Goal: Task Accomplishment & Management: Use online tool/utility

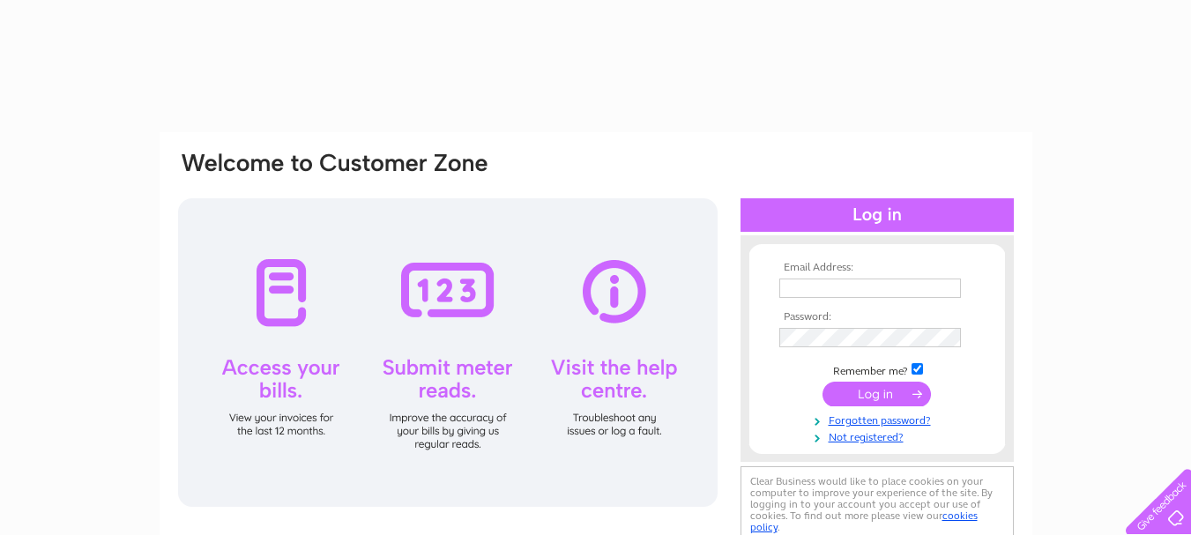
type input "[EMAIL_ADDRESS][PERSON_NAME][DOMAIN_NAME]"
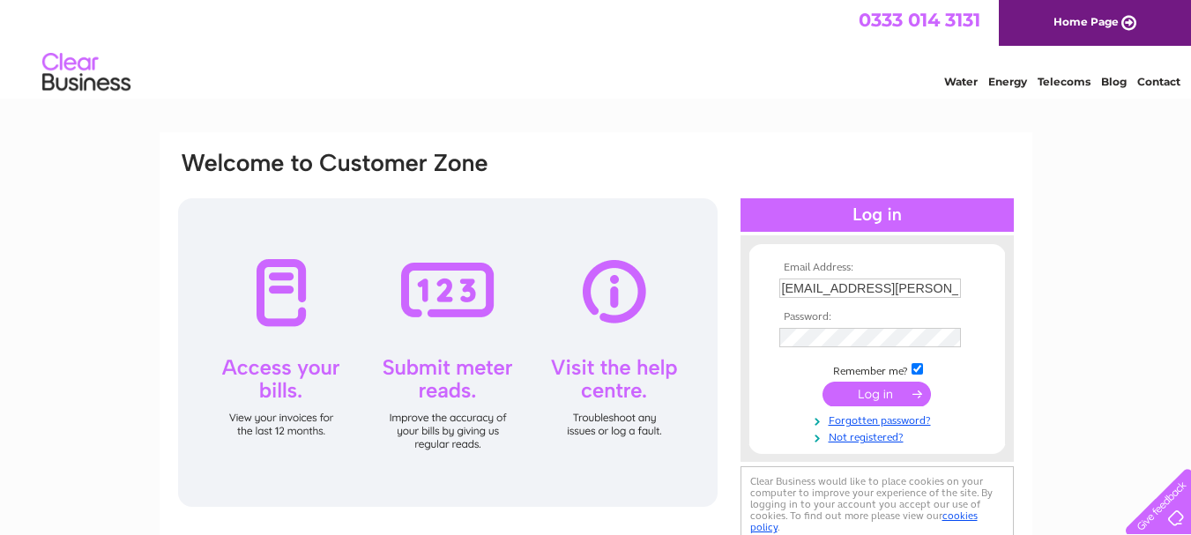
click at [882, 395] on input "submit" at bounding box center [876, 394] width 108 height 25
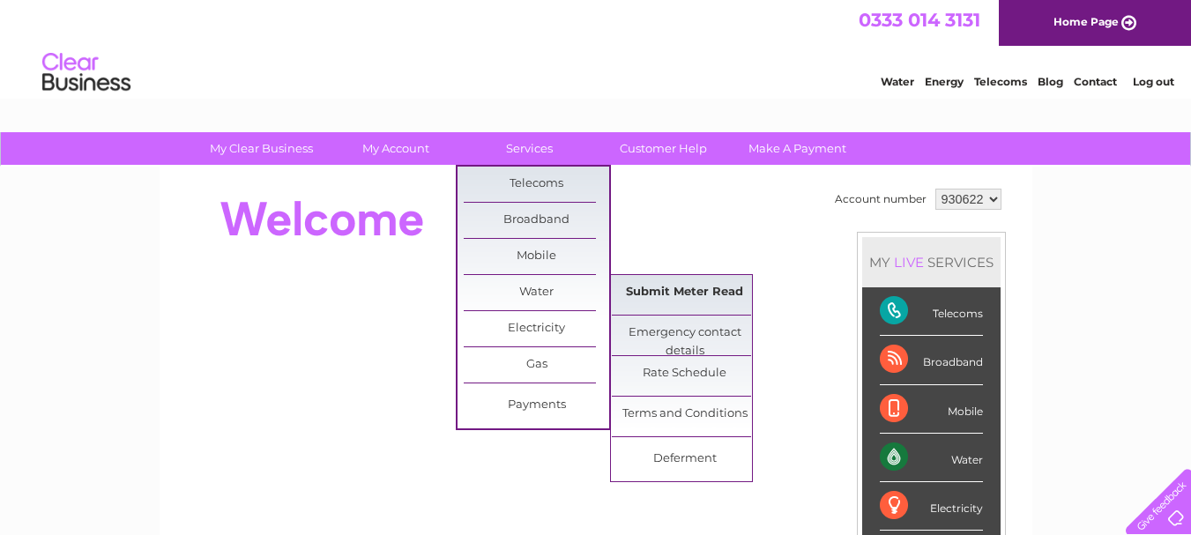
click at [672, 300] on link "Submit Meter Read" at bounding box center [684, 292] width 145 height 35
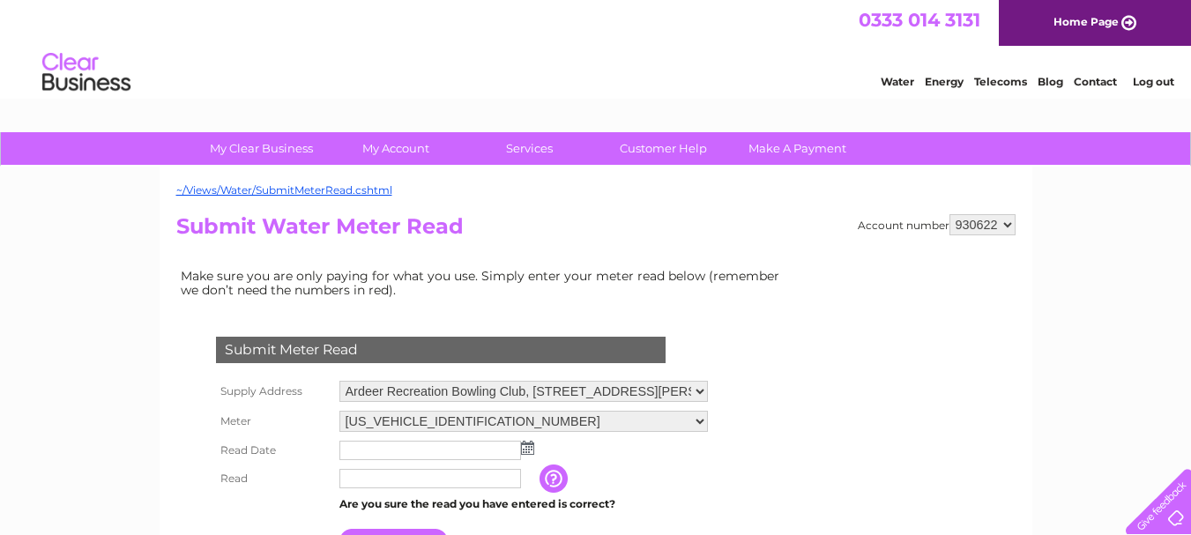
click at [529, 441] on img at bounding box center [527, 448] width 13 height 14
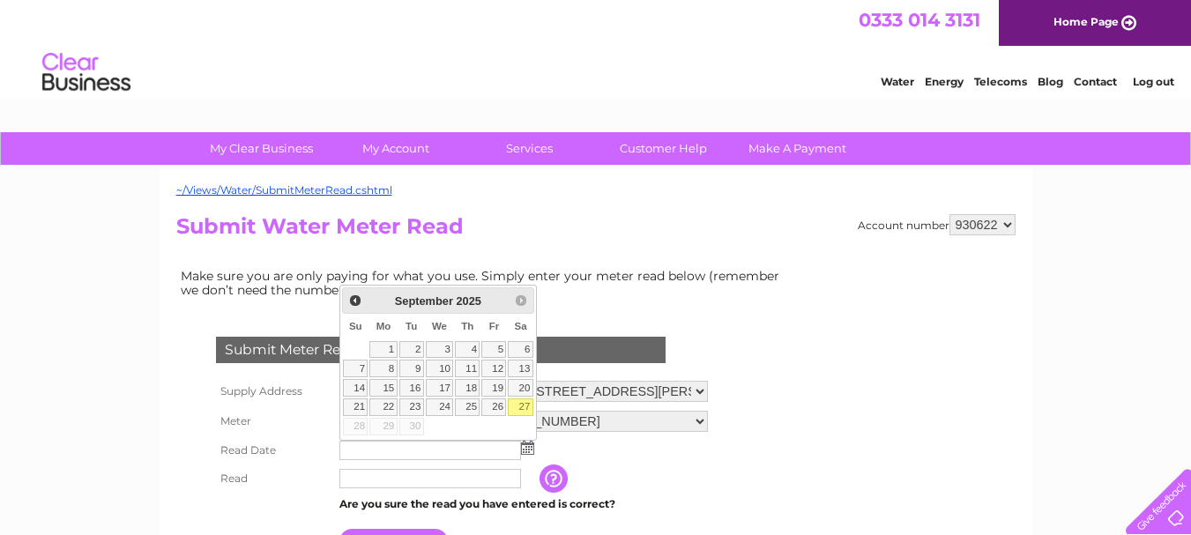
click at [528, 402] on link "27" at bounding box center [520, 407] width 25 height 18
type input "2025/09/27"
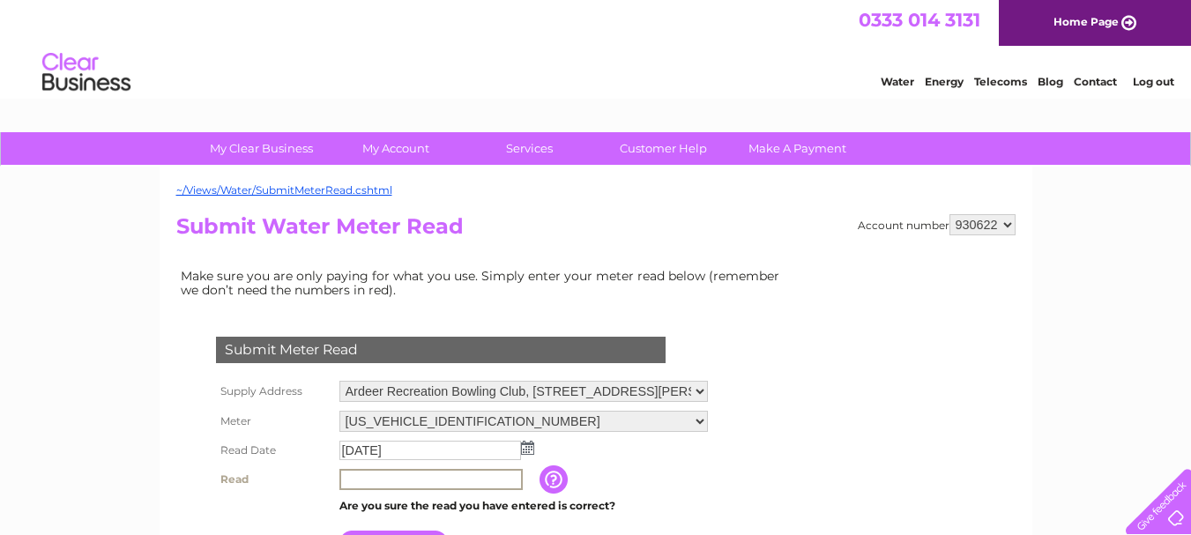
click at [360, 472] on input "text" at bounding box center [430, 479] width 183 height 21
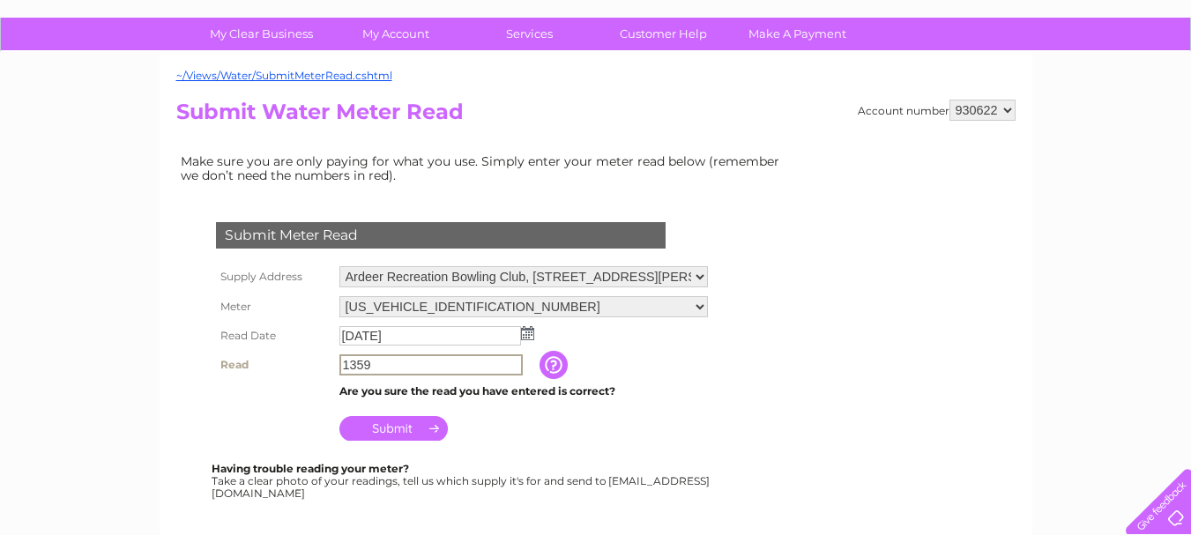
scroll to position [118, 0]
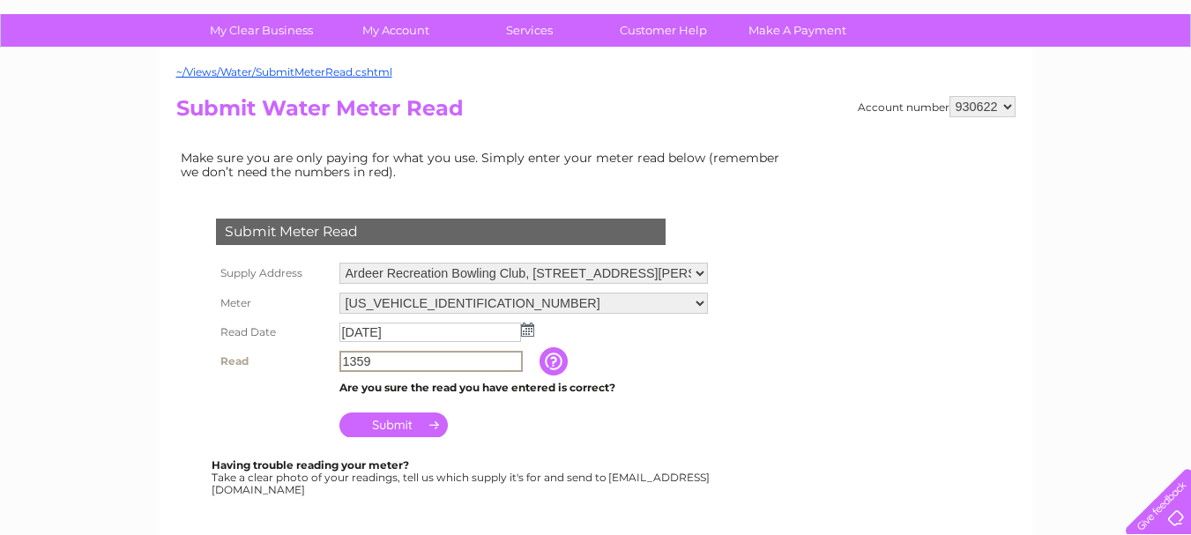
type input "1359"
click at [410, 422] on input "Submit" at bounding box center [393, 424] width 108 height 25
